Goal: Information Seeking & Learning: Learn about a topic

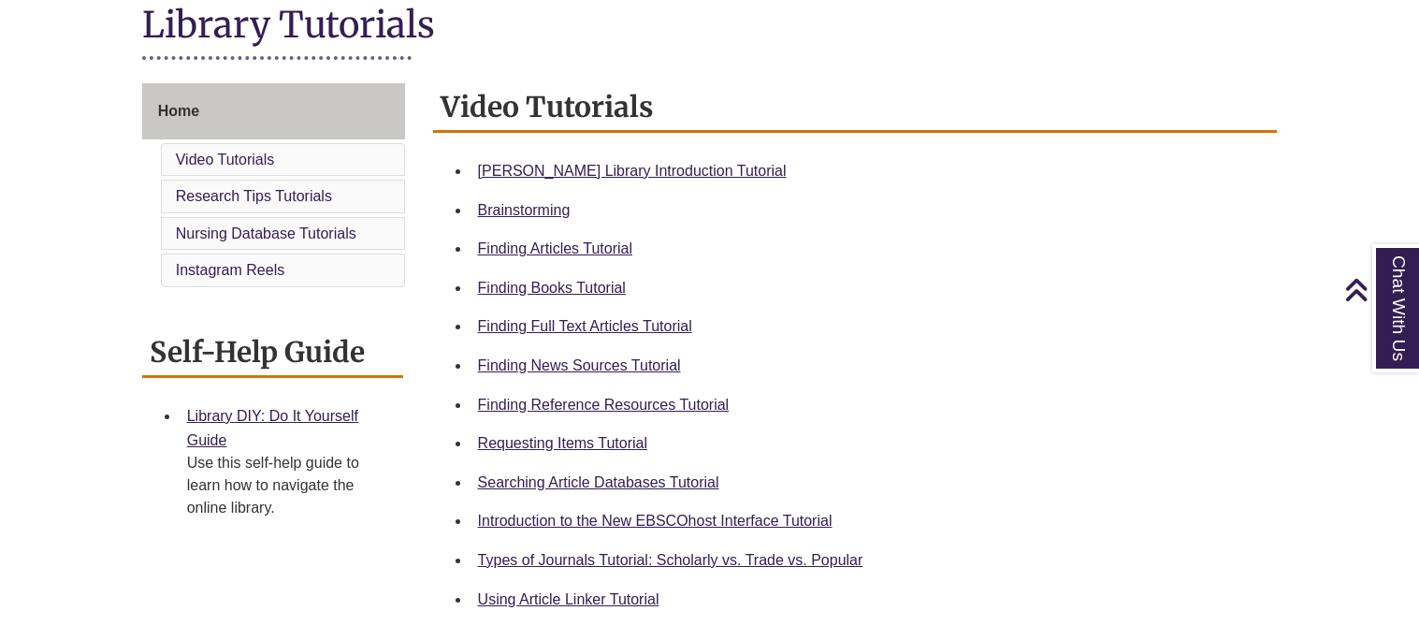
scroll to position [443, 0]
click at [645, 171] on link "Berntsen Library Introduction Tutorial" at bounding box center [632, 170] width 309 height 16
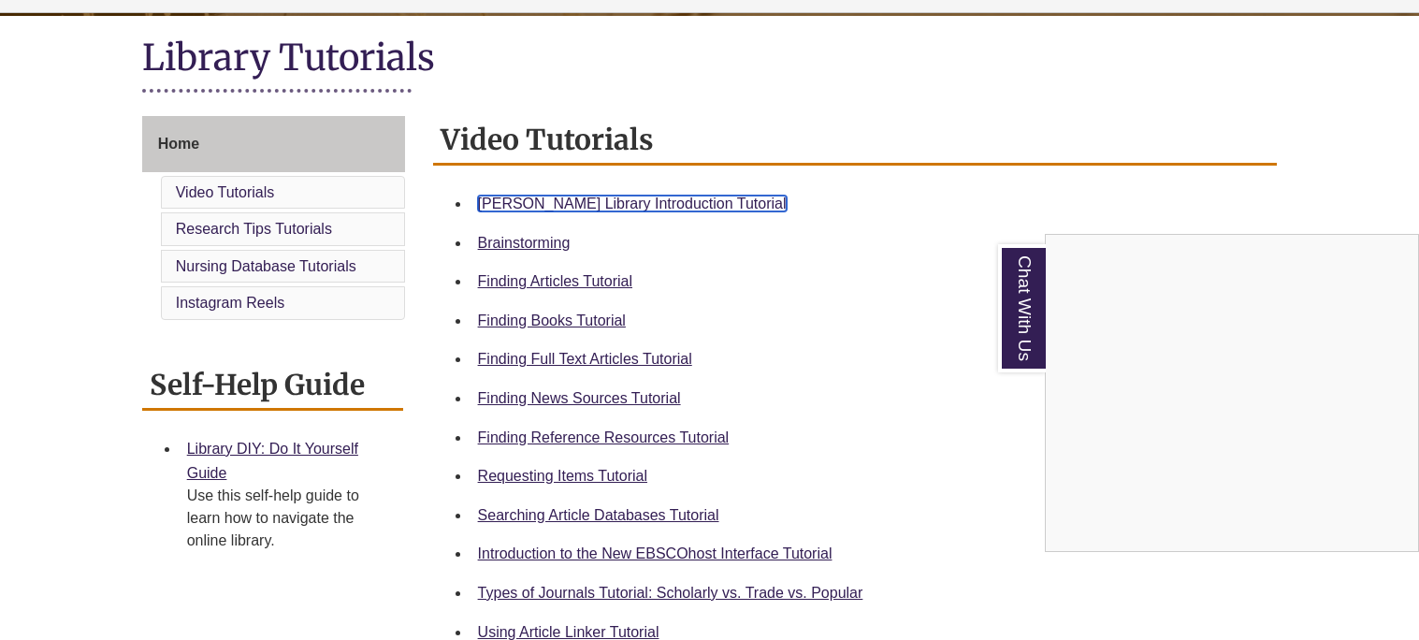
scroll to position [412, 0]
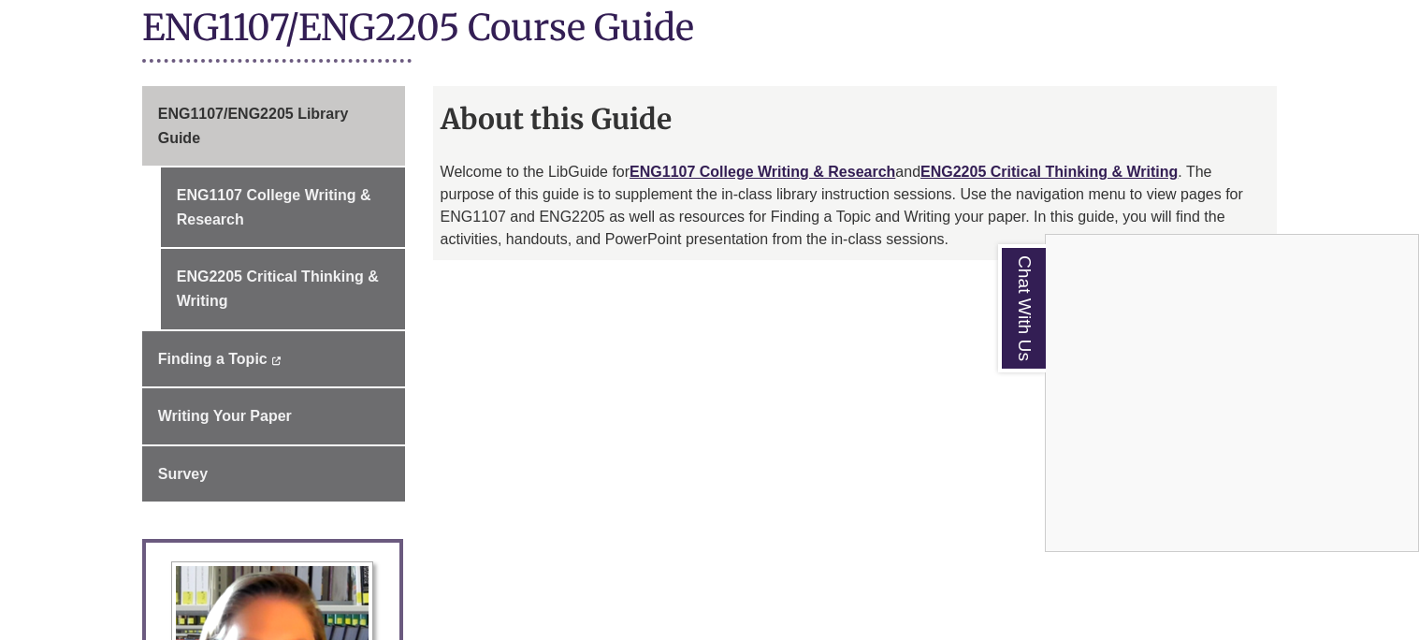
scroll to position [437, 0]
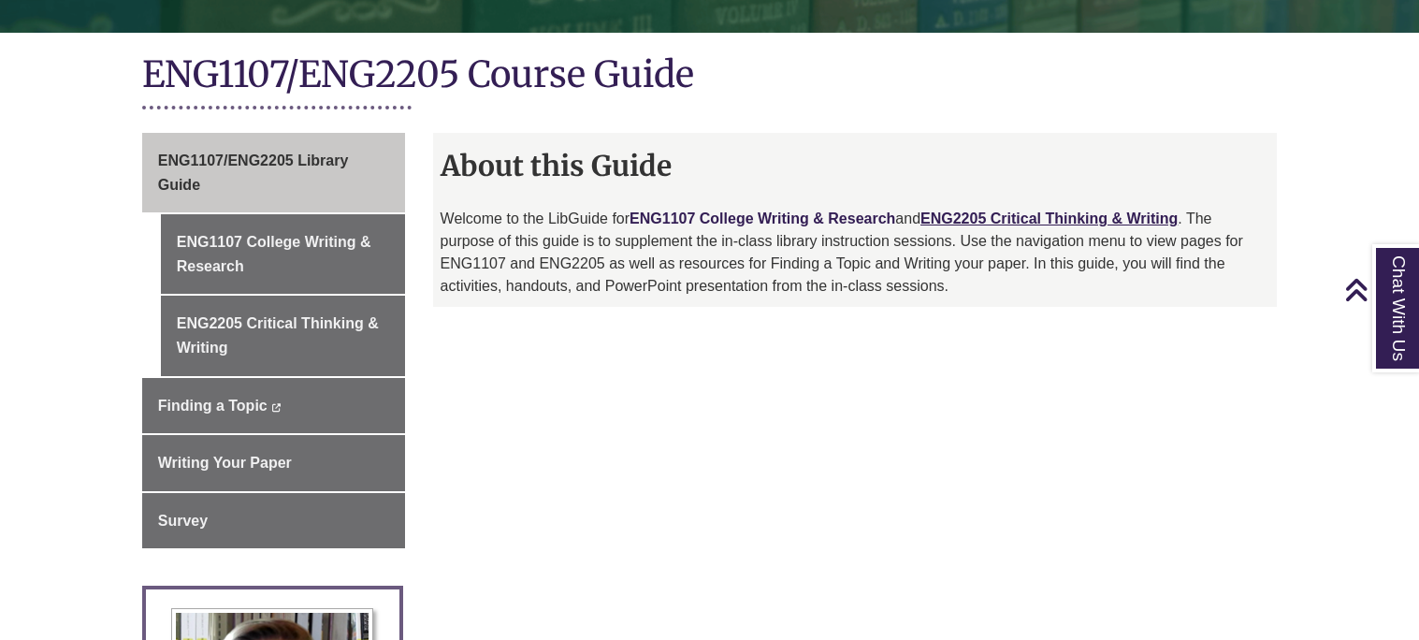
scroll to position [412, 0]
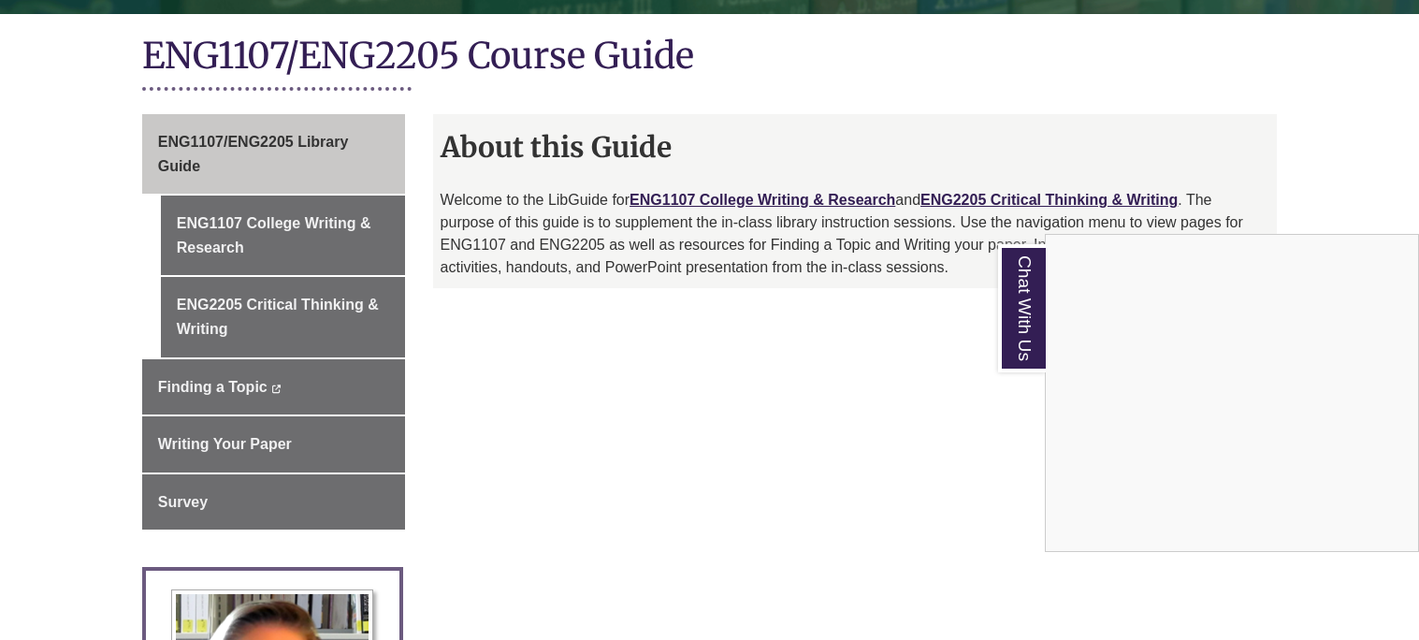
click at [727, 199] on div "Chat With Us" at bounding box center [709, 320] width 1419 height 640
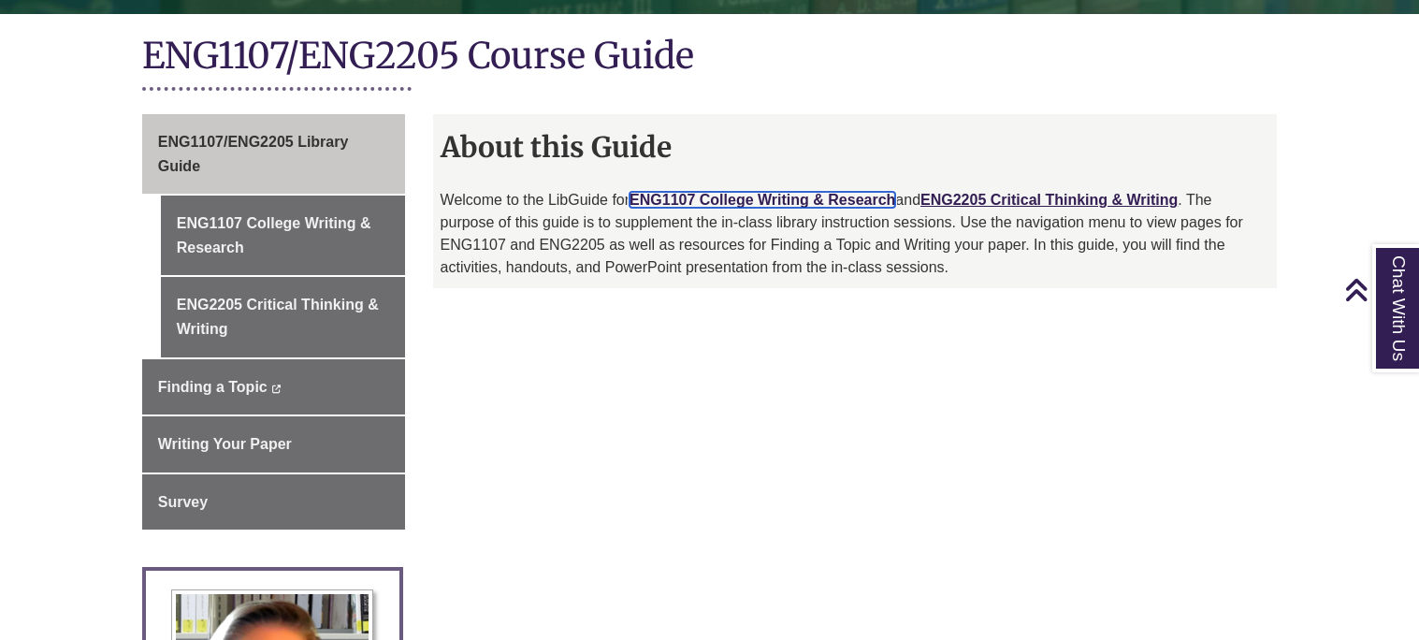
click at [728, 200] on link "ENG1107 College Writing & Research" at bounding box center [762, 200] width 266 height 16
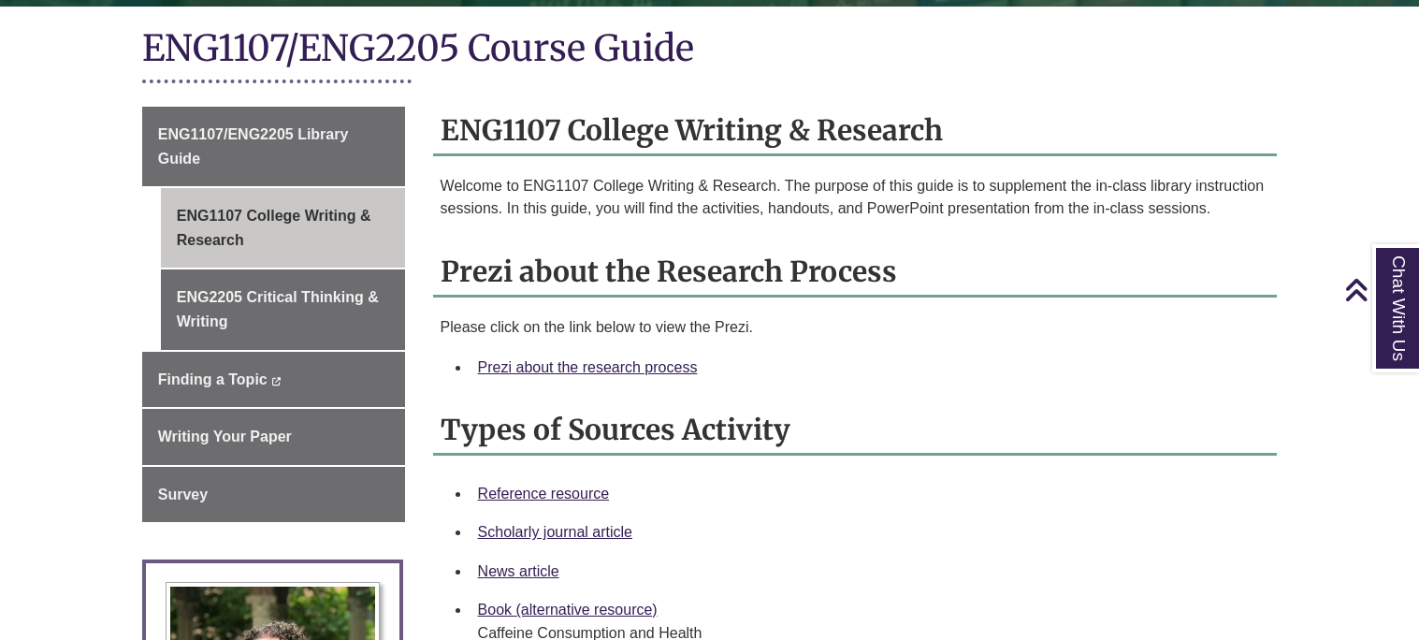
scroll to position [422, 0]
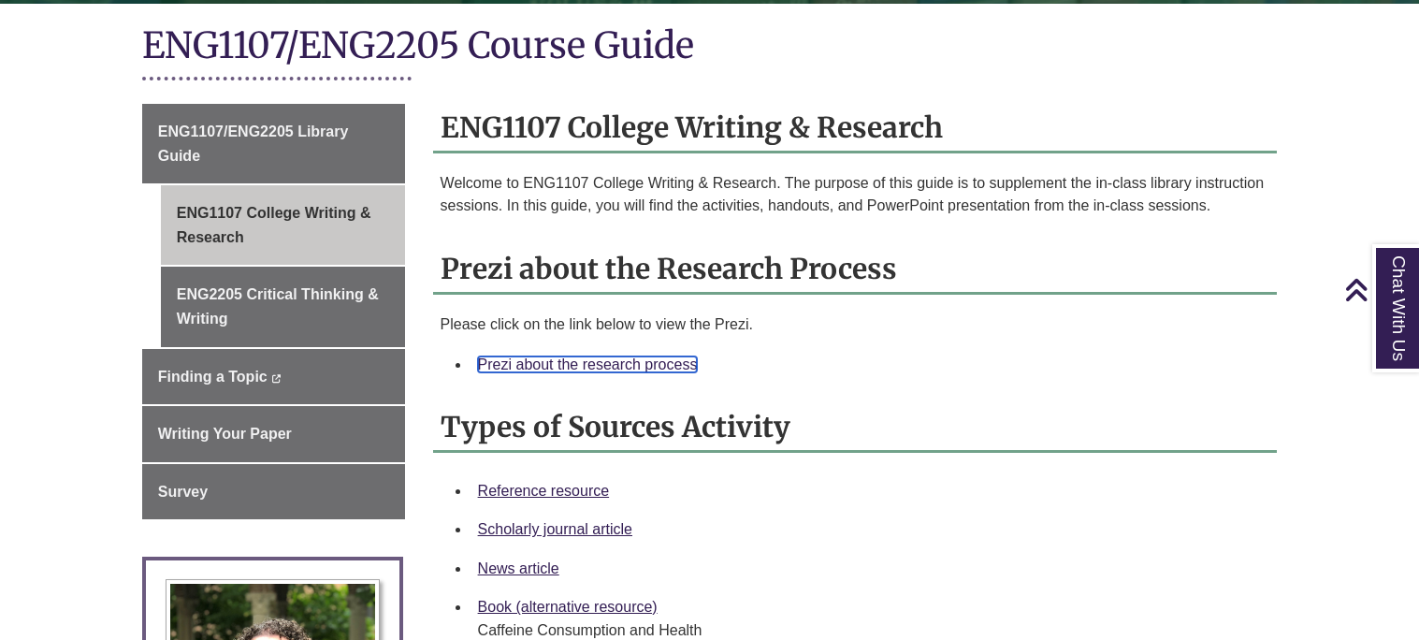
click at [647, 367] on link "Prezi about the research process" at bounding box center [588, 364] width 220 height 16
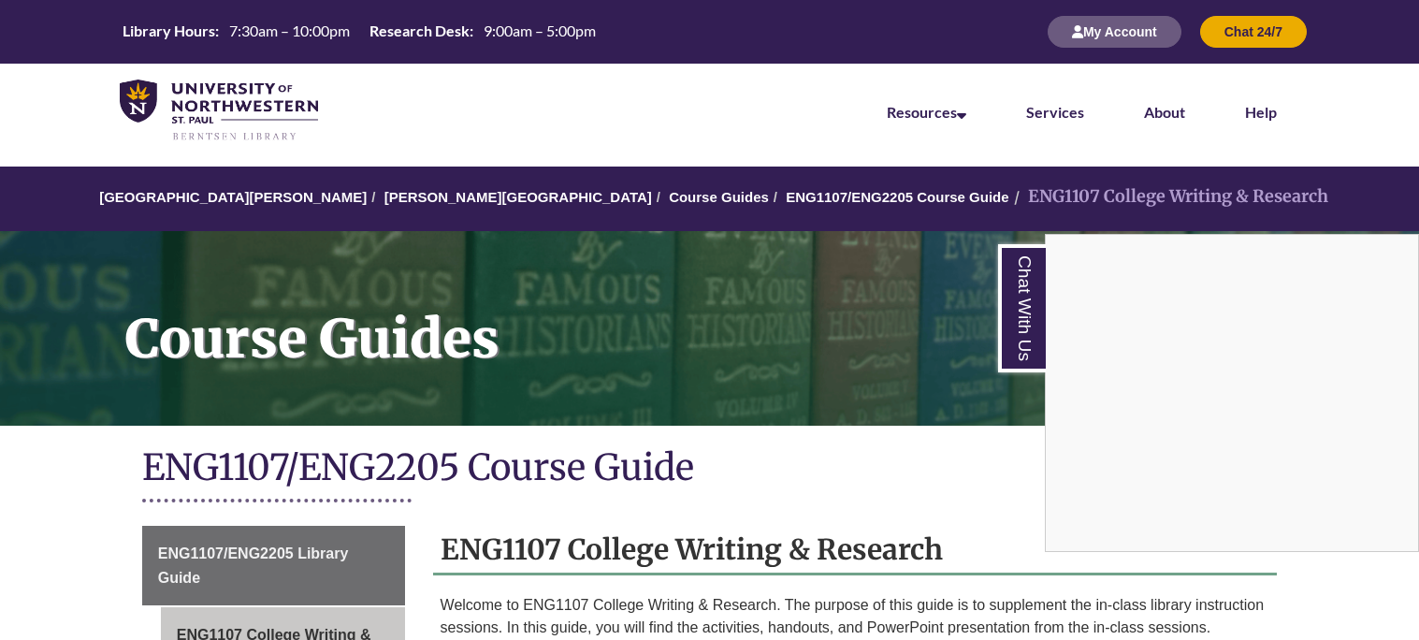
scroll to position [422, 0]
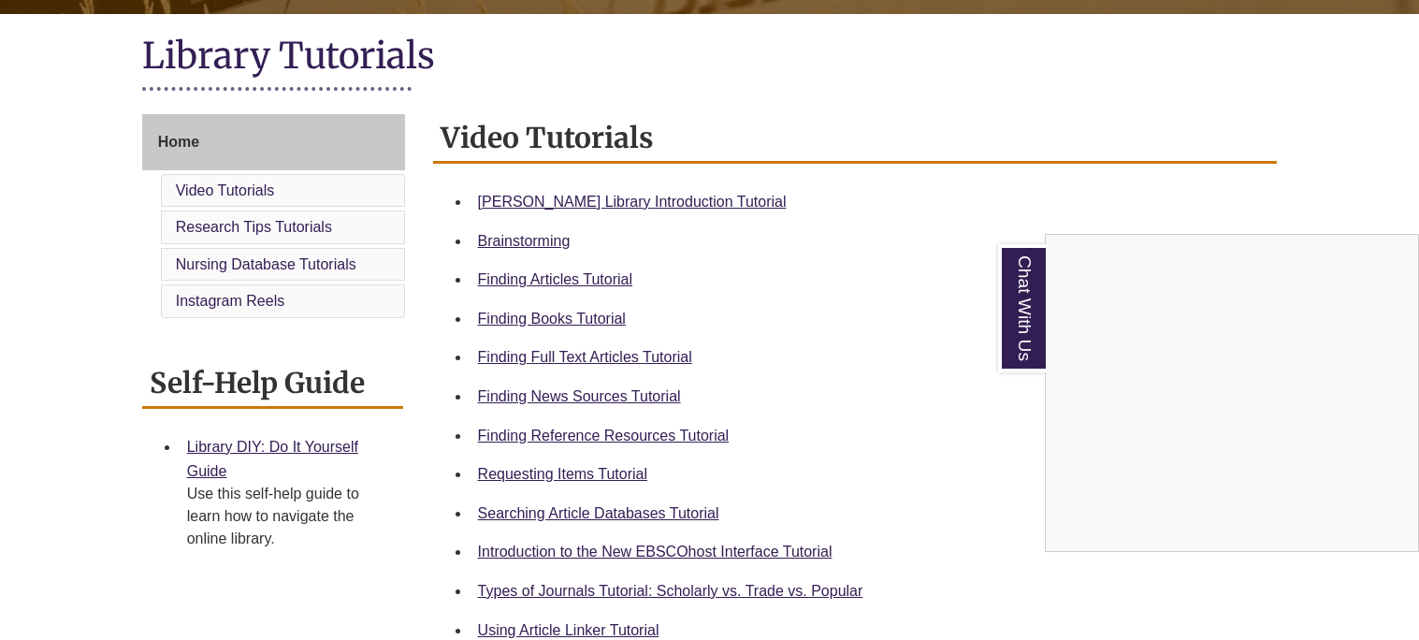
scroll to position [412, 0]
